Goal: Find specific page/section: Find specific page/section

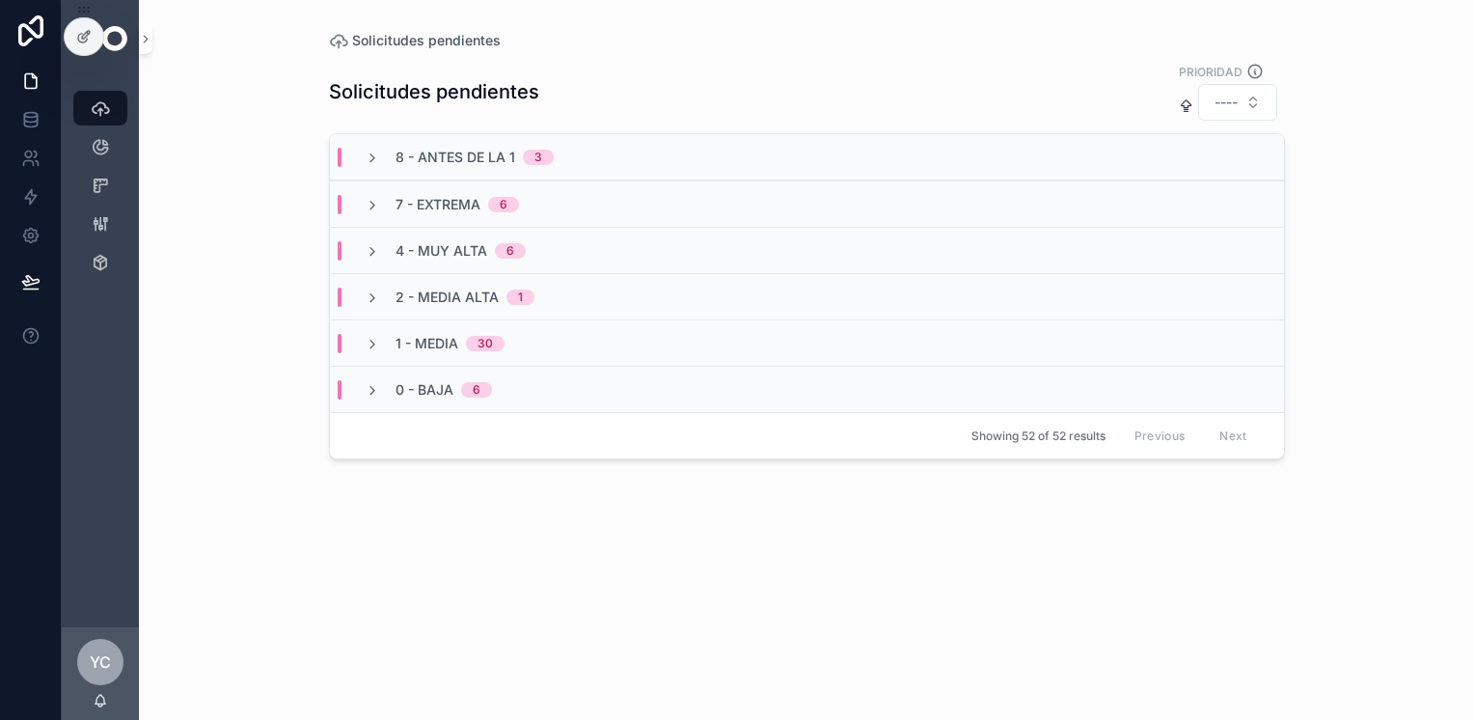
click at [225, 110] on div "Solicitudes pendientes Solicitudes pendientes PRIORIDAD ---- 8 - Antes de la 1 …" at bounding box center [806, 360] width 1335 height 720
click at [110, 249] on div "Empaque" at bounding box center [100, 262] width 31 height 31
